Goal: Task Accomplishment & Management: Manage account settings

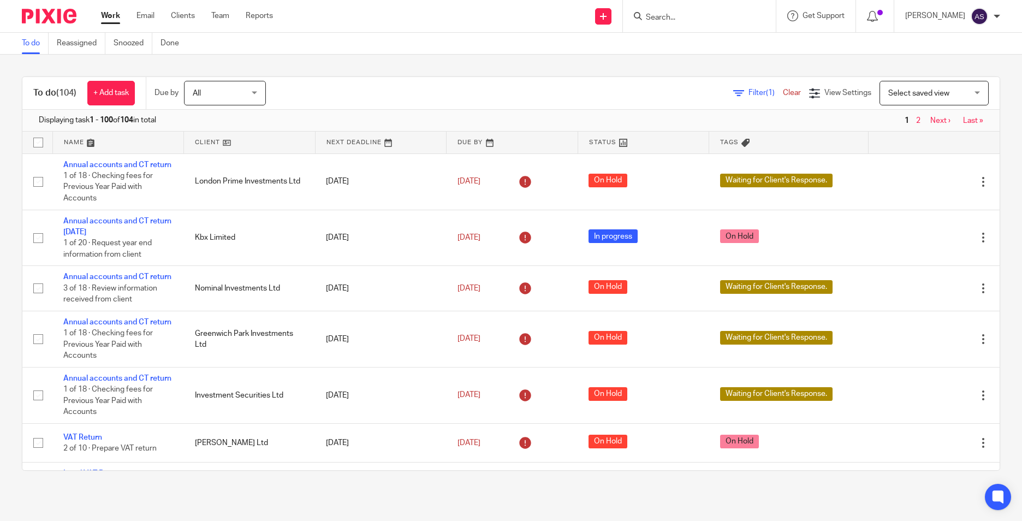
click at [674, 20] on input "Search" at bounding box center [693, 18] width 98 height 10
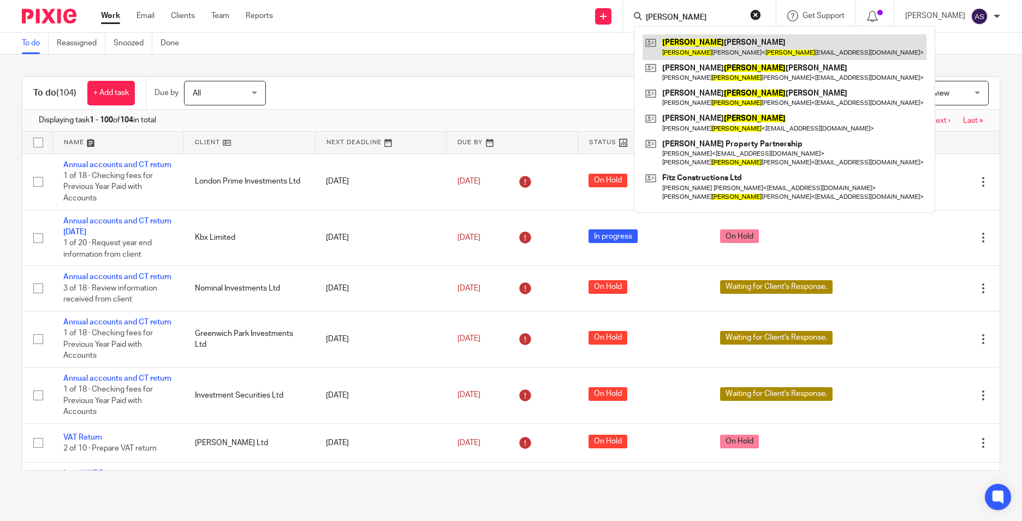
type input "roy"
click at [730, 44] on link at bounding box center [784, 46] width 284 height 25
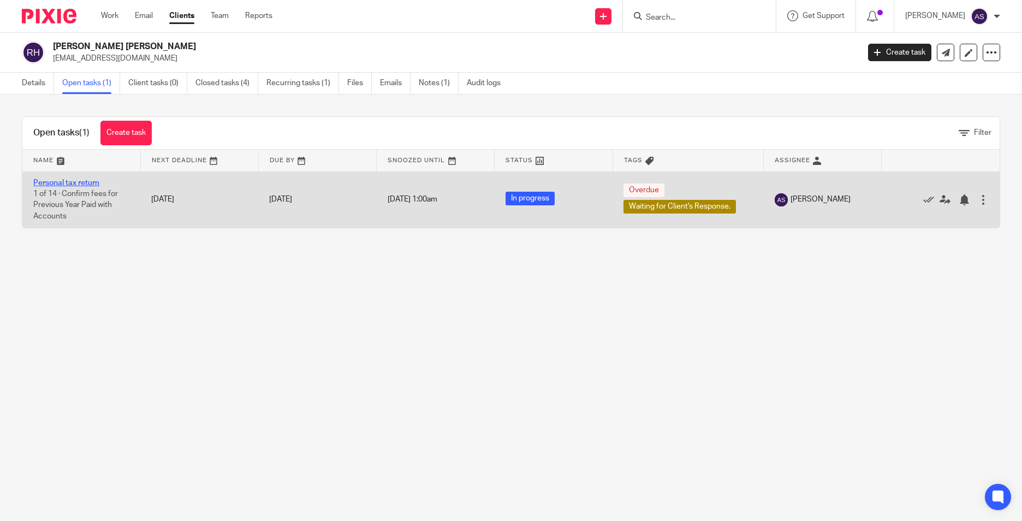
click at [64, 182] on link "Personal tax return" at bounding box center [66, 183] width 66 height 8
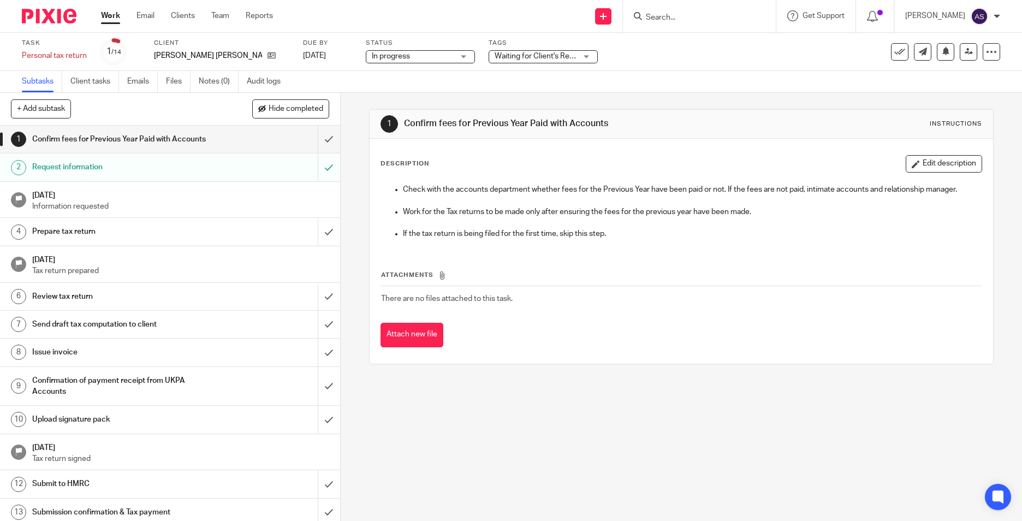
click at [537, 59] on span "Waiting for Client's Response." at bounding box center [544, 56] width 101 height 8
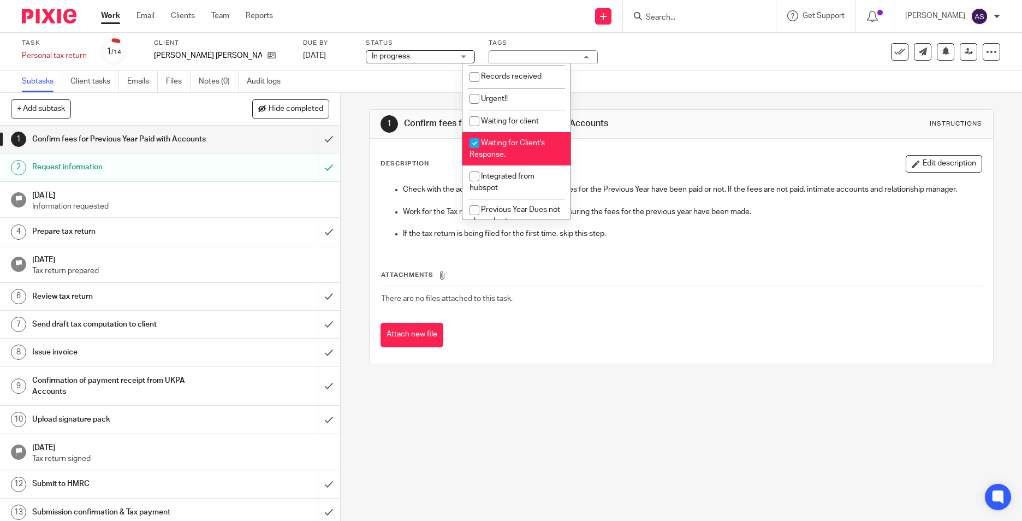
click at [504, 154] on span "Waiting for Client's Response." at bounding box center [506, 148] width 75 height 19
checkbox input "false"
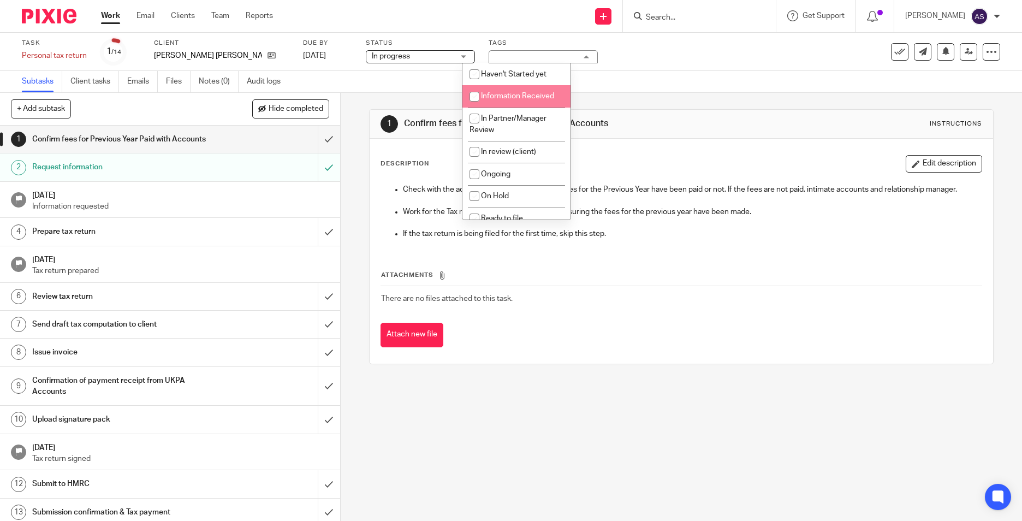
click at [521, 104] on li "Information Received" at bounding box center [516, 96] width 108 height 22
checkbox input "true"
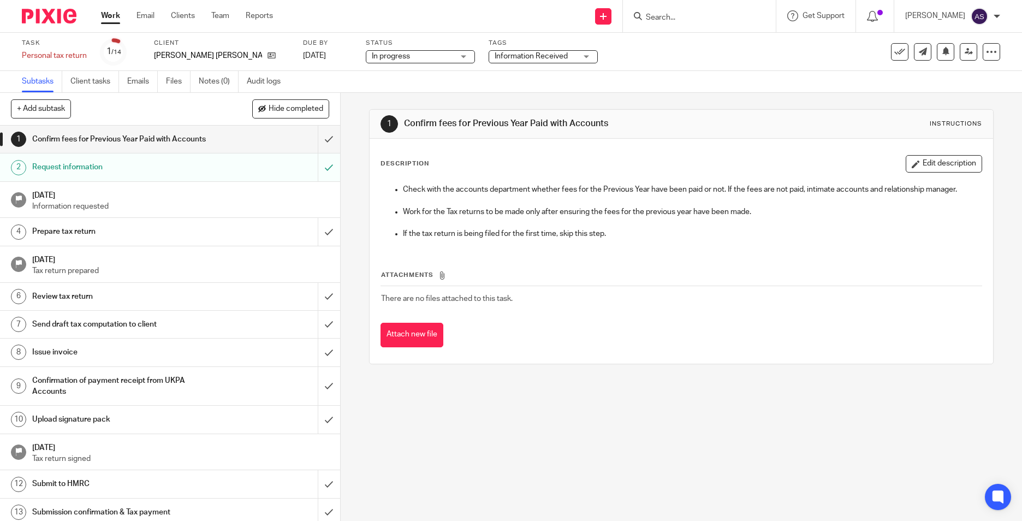
click at [428, 101] on div "1 Confirm fees for Previous Year Paid with Accounts Instructions Description Ed…" at bounding box center [681, 237] width 624 height 288
click at [964, 47] on icon at bounding box center [968, 51] width 8 height 8
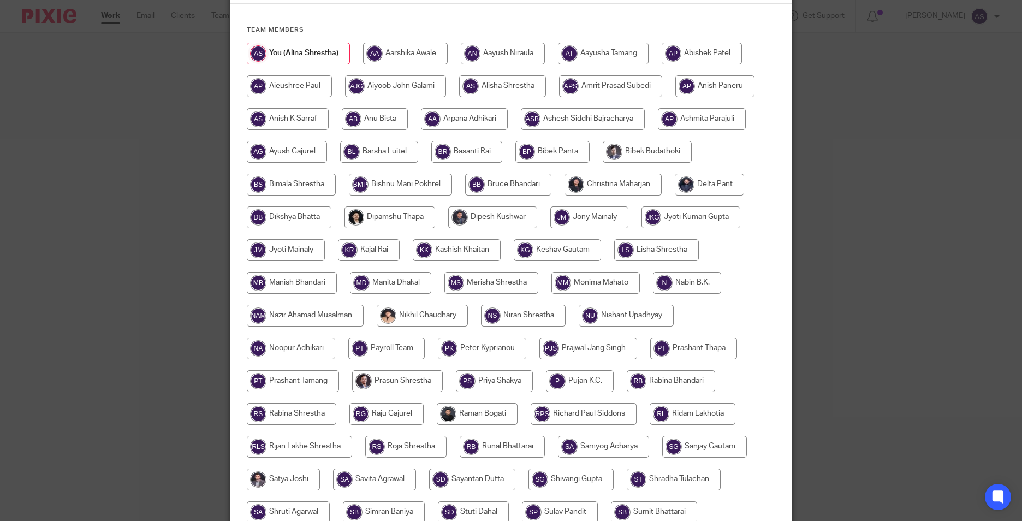
scroll to position [55, 0]
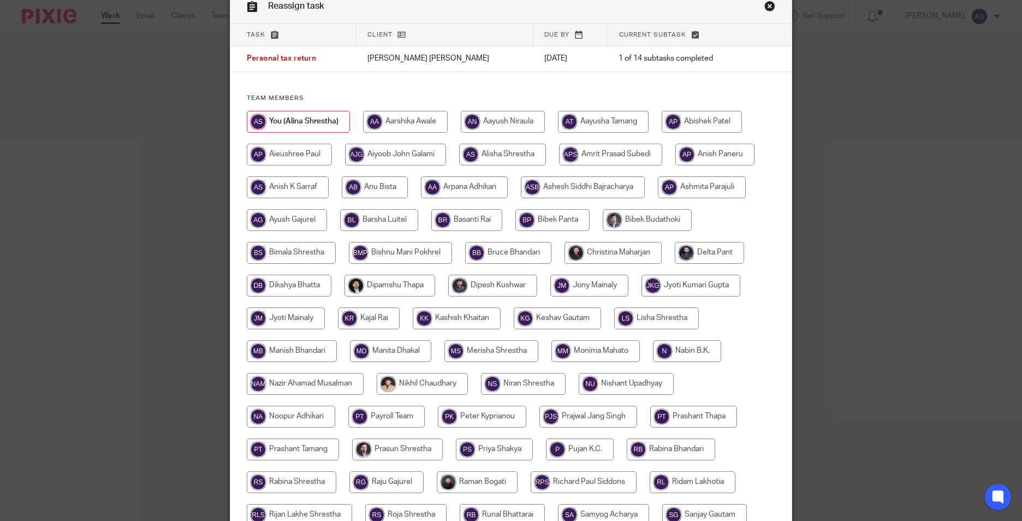
click at [294, 179] on input "radio" at bounding box center [288, 187] width 82 height 22
radio input "true"
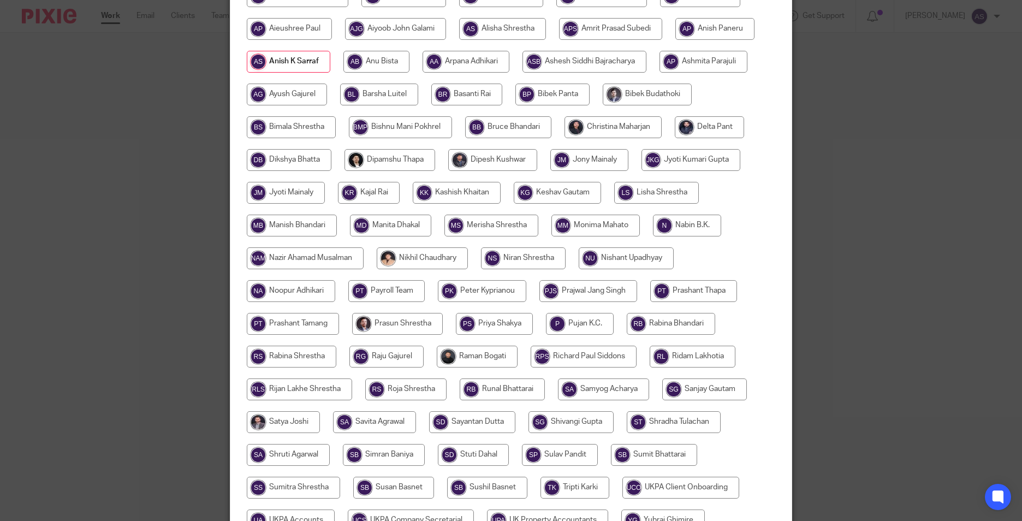
scroll to position [273, 0]
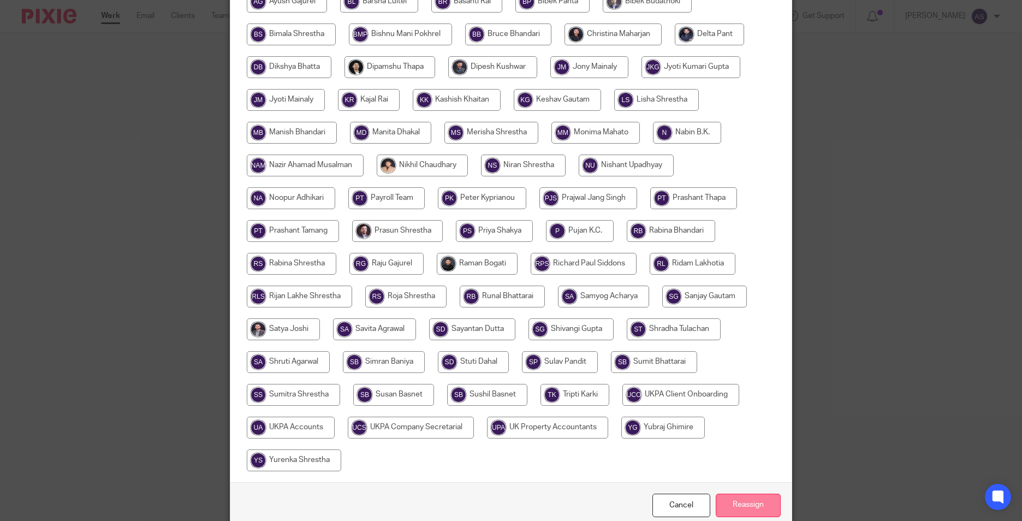
click at [732, 498] on input "Reassign" at bounding box center [747, 504] width 65 height 23
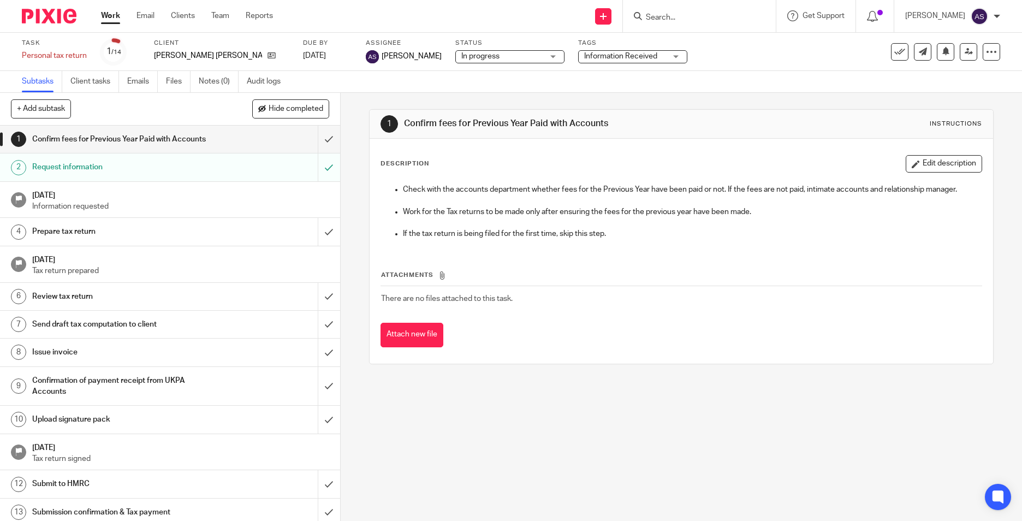
click at [61, 21] on img at bounding box center [49, 16] width 55 height 15
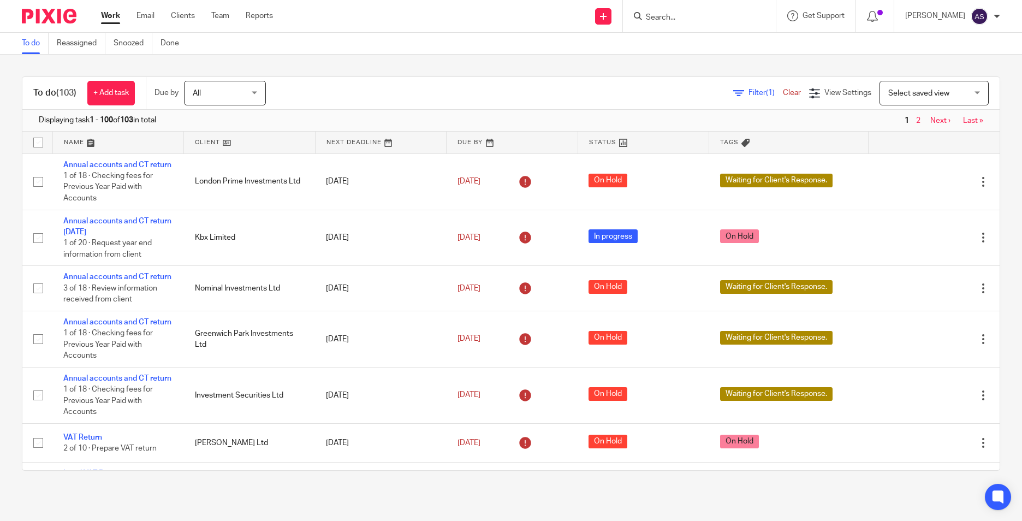
click at [654, 17] on div at bounding box center [697, 16] width 127 height 14
click at [670, 19] on input "Search" at bounding box center [693, 18] width 98 height 10
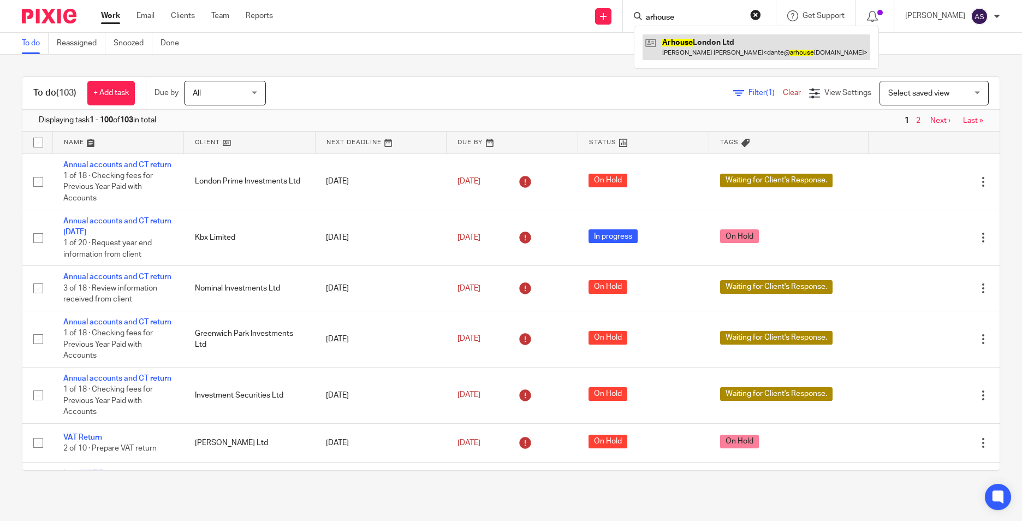
type input "arhouse"
click at [692, 43] on link at bounding box center [756, 46] width 228 height 25
